Goal: Task Accomplishment & Management: Complete application form

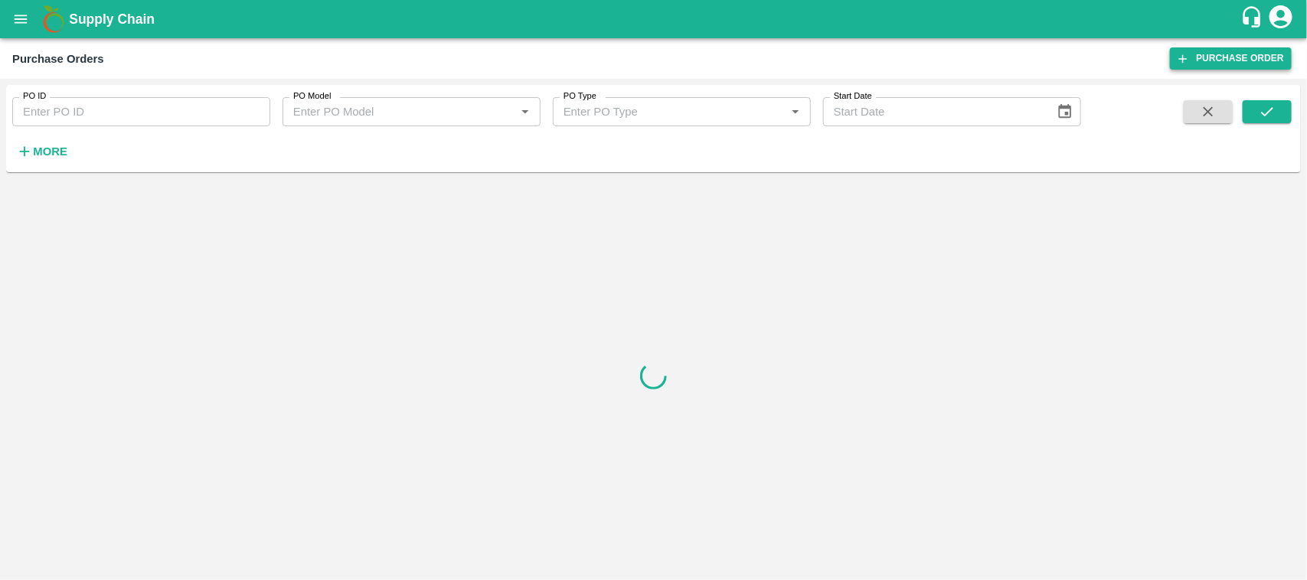
click at [1229, 67] on link "Purchase Order" at bounding box center [1231, 58] width 122 height 22
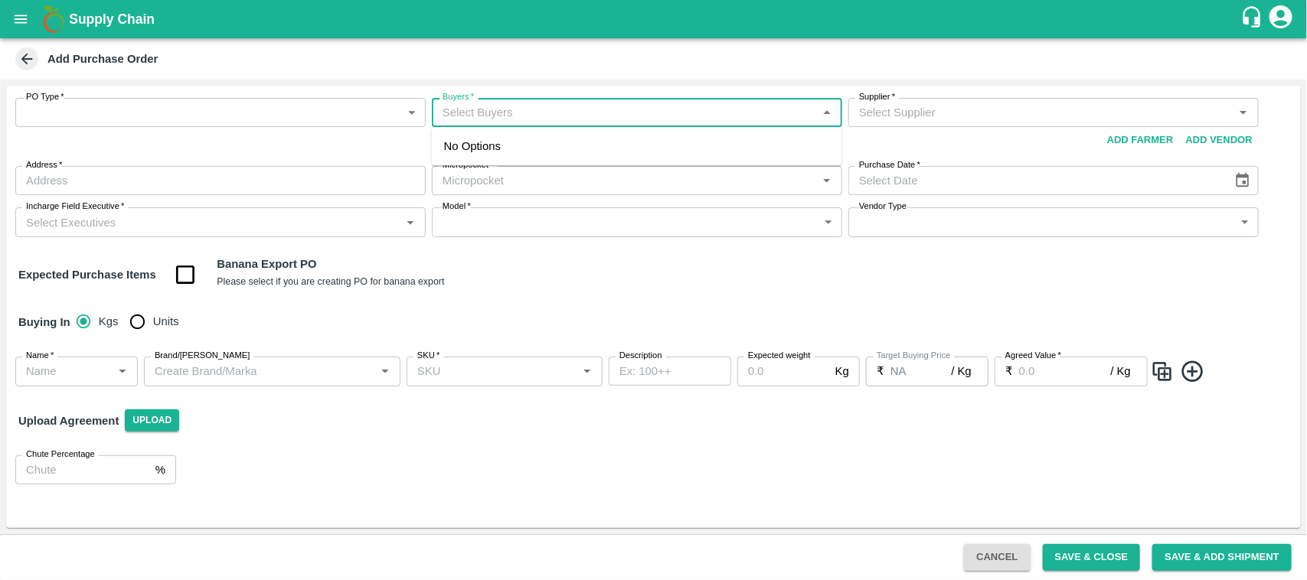
click at [623, 117] on input "Buyers   *" at bounding box center [624, 113] width 376 height 20
click at [583, 115] on input "Buyers   *" at bounding box center [624, 113] width 376 height 20
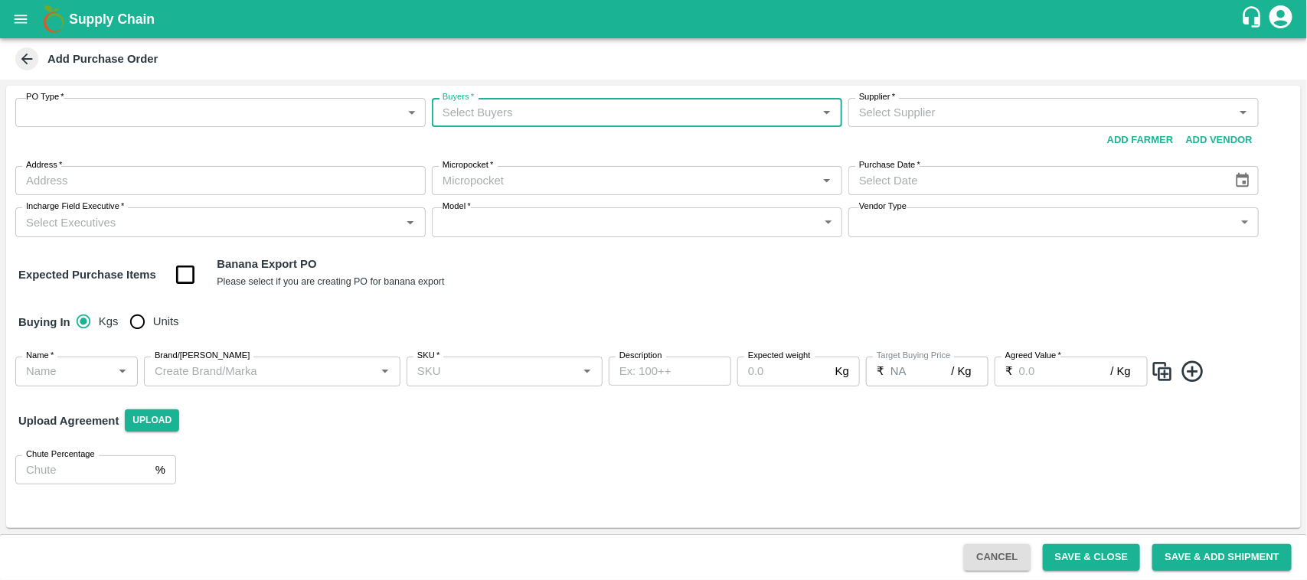
click at [583, 115] on input "Buyers   *" at bounding box center [624, 113] width 376 height 20
